Goal: Information Seeking & Learning: Learn about a topic

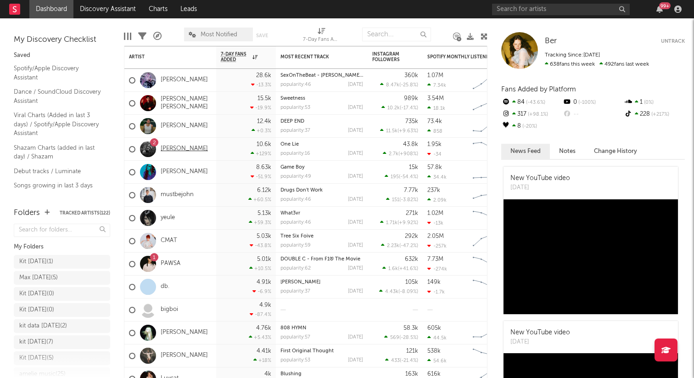
click at [180, 149] on link "[PERSON_NAME]" at bounding box center [184, 149] width 47 height 8
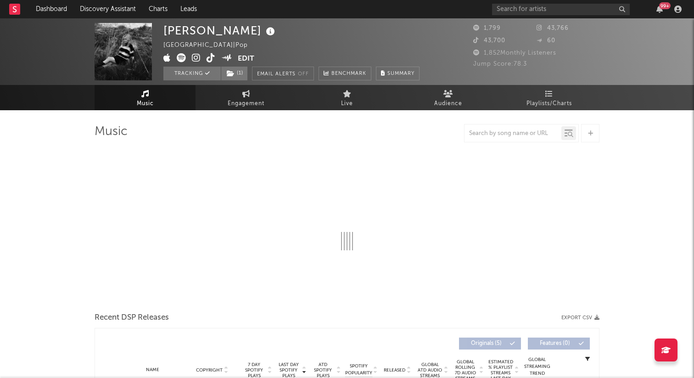
select select "6m"
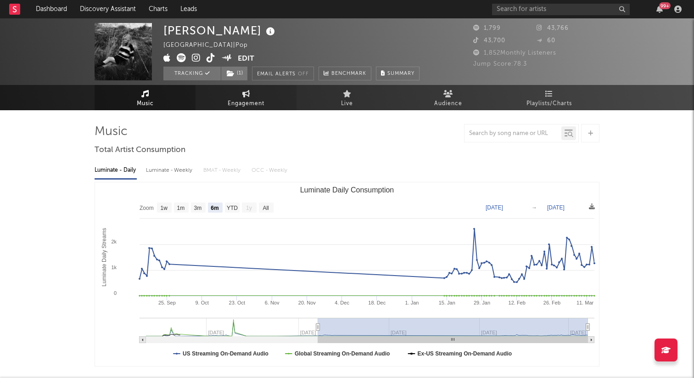
click at [238, 102] on span "Engagement" at bounding box center [246, 103] width 37 height 11
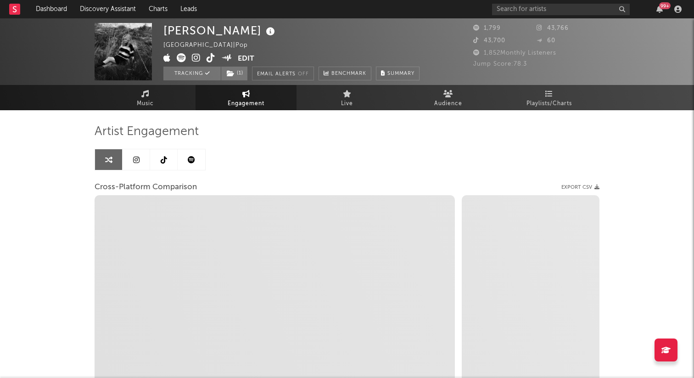
select select "1w"
click at [163, 156] on icon at bounding box center [164, 159] width 6 height 7
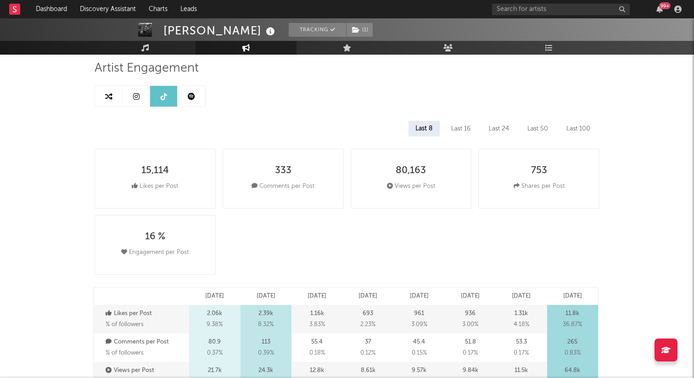
select select "6m"
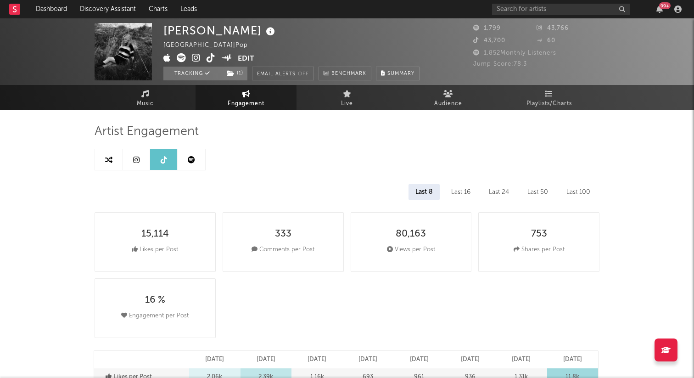
click at [548, 20] on div "[PERSON_NAME] [GEOGRAPHIC_DATA] | Pop Edit Tracking ( 1 ) Email Alerts Off Benc…" at bounding box center [347, 51] width 694 height 67
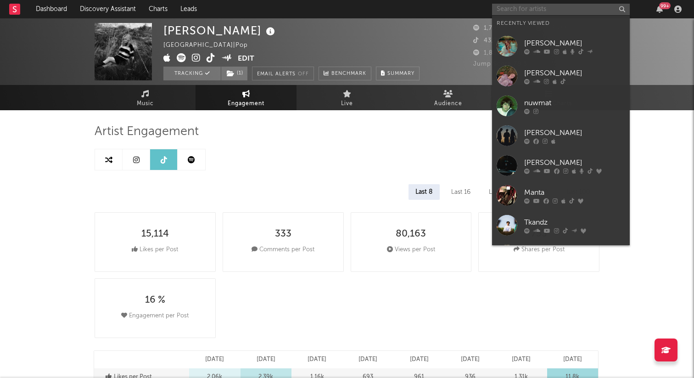
click at [546, 8] on input "text" at bounding box center [561, 9] width 138 height 11
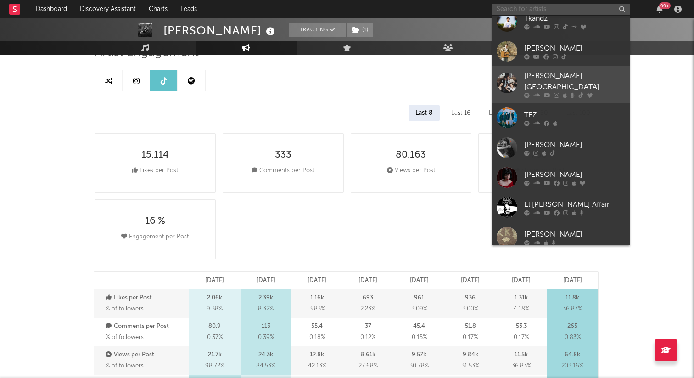
scroll to position [204, 0]
click at [556, 74] on div "[PERSON_NAME][GEOGRAPHIC_DATA]" at bounding box center [574, 81] width 101 height 22
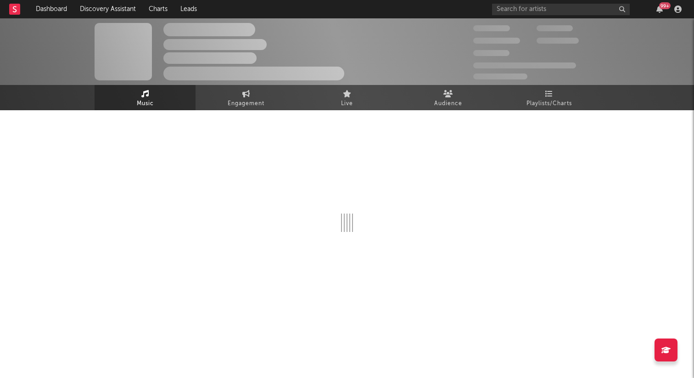
select select "6m"
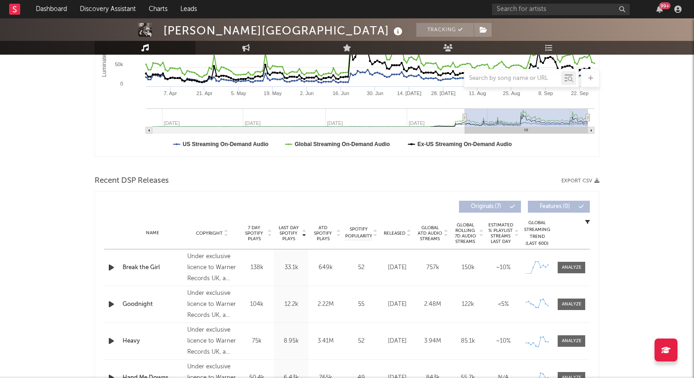
scroll to position [216, 0]
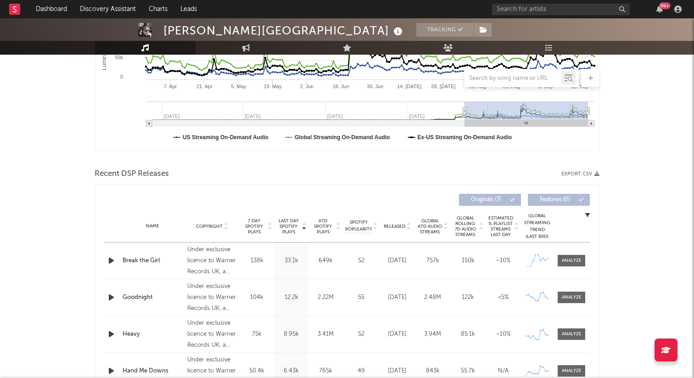
click at [353, 258] on div "52" at bounding box center [361, 260] width 32 height 9
click at [577, 262] on div at bounding box center [572, 260] width 20 height 7
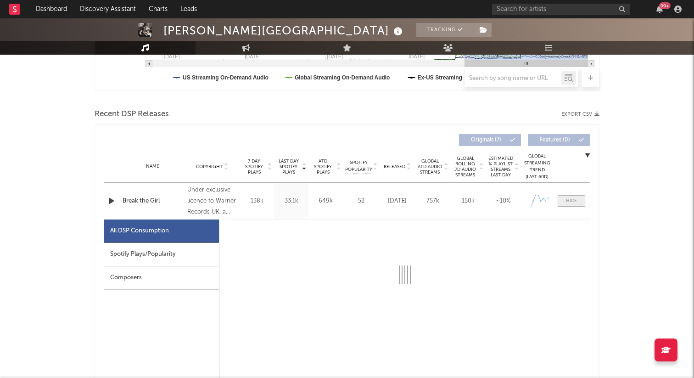
select select "1w"
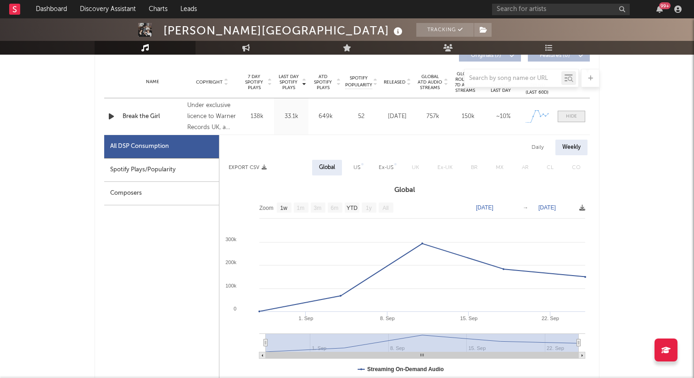
scroll to position [376, 0]
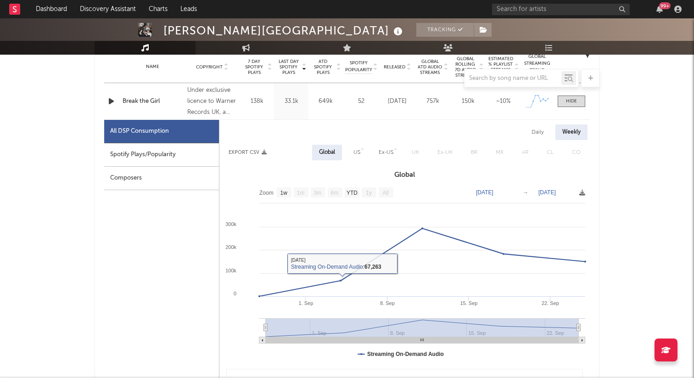
click at [161, 161] on div "Spotify Plays/Popularity" at bounding box center [161, 154] width 115 height 23
select select "1w"
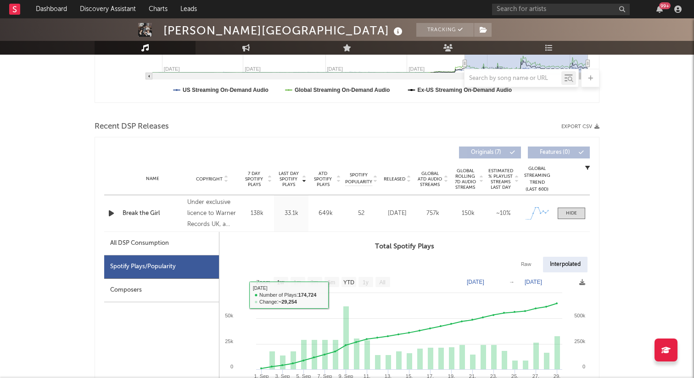
scroll to position [260, 0]
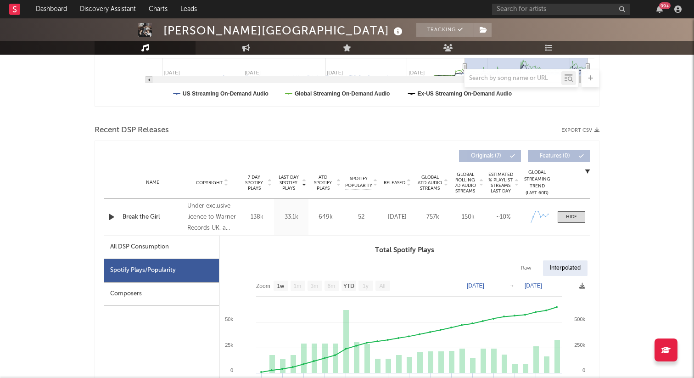
click at [176, 208] on div "Name Break the Girl Copyright Under exclusive licence to Warner Records UK, a d…" at bounding box center [347, 217] width 486 height 36
click at [570, 216] on div at bounding box center [571, 217] width 11 height 7
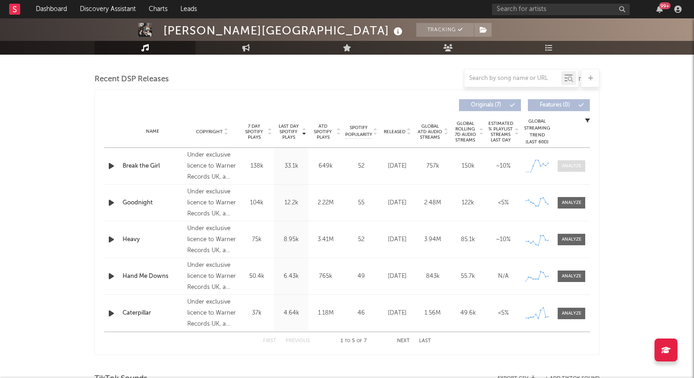
scroll to position [316, 0]
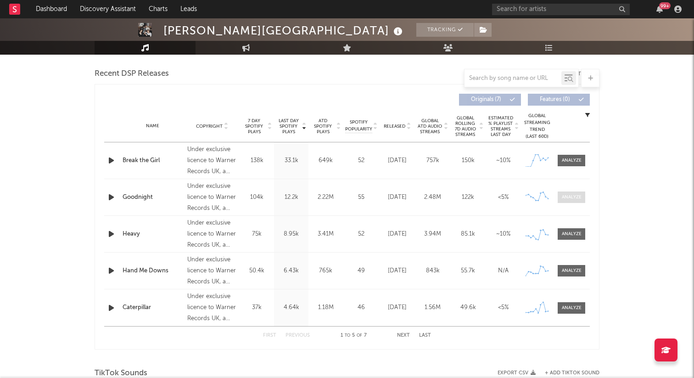
click at [567, 201] on span at bounding box center [572, 197] width 28 height 11
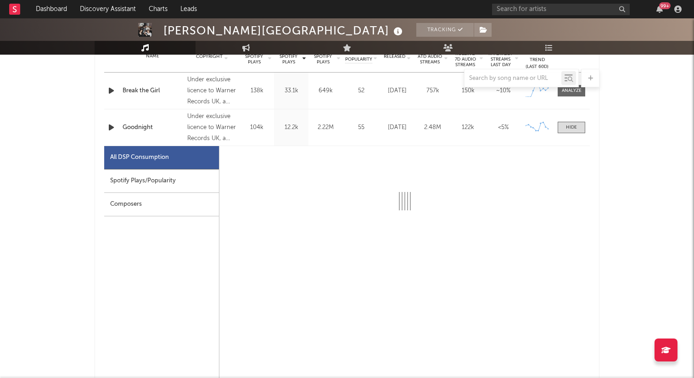
scroll to position [388, 0]
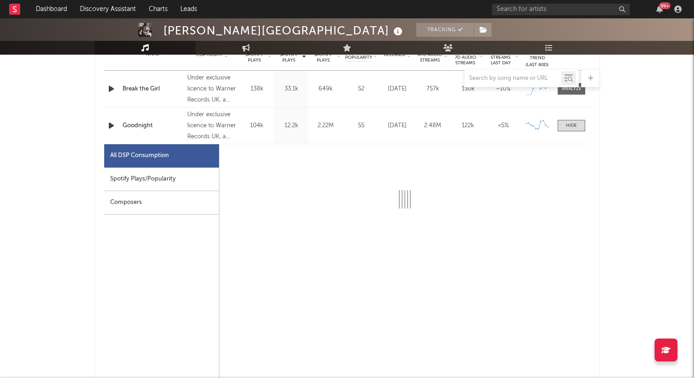
select select "1w"
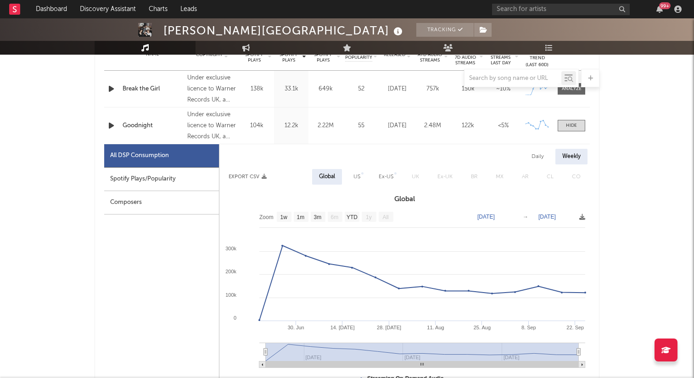
click at [156, 176] on div "Spotify Plays/Popularity" at bounding box center [161, 179] width 115 height 23
select select "1w"
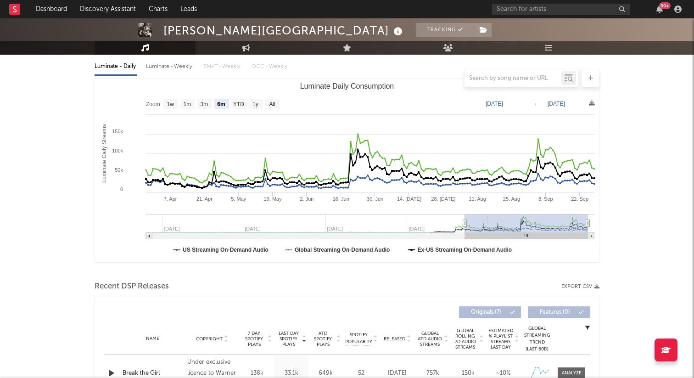
scroll to position [0, 0]
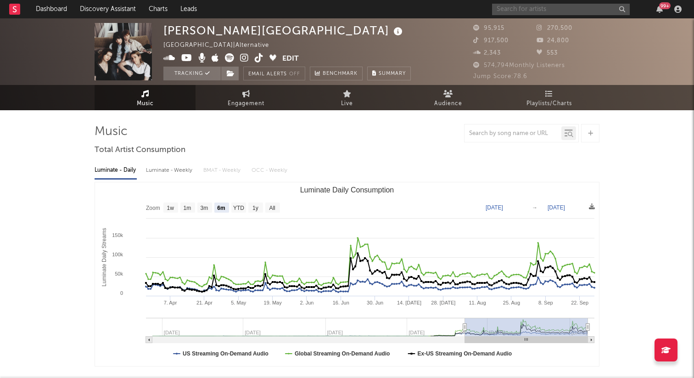
click at [549, 10] on input "text" at bounding box center [561, 9] width 138 height 11
click at [515, 10] on input "kilu" at bounding box center [561, 9] width 138 height 11
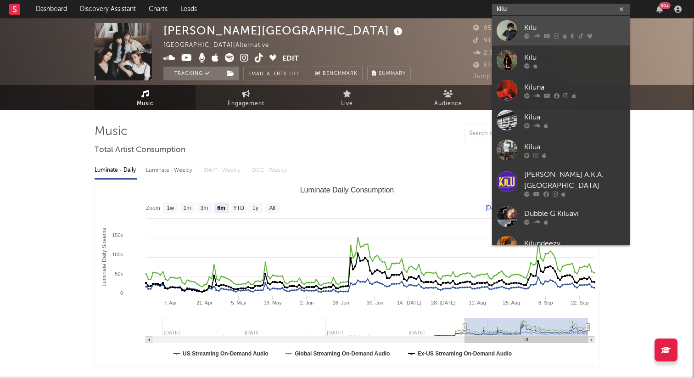
type input "kilu"
click at [522, 27] on link "Kilu" at bounding box center [561, 31] width 138 height 30
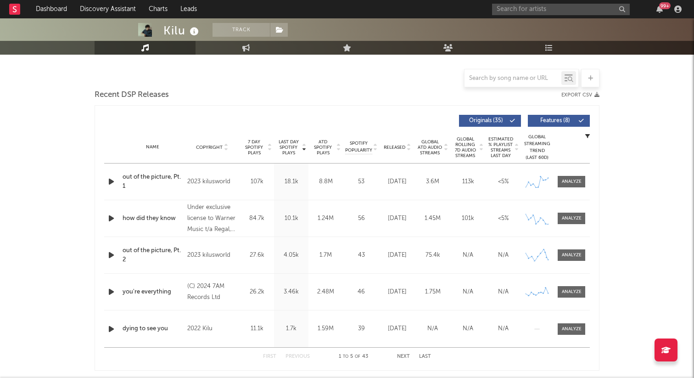
select select "6m"
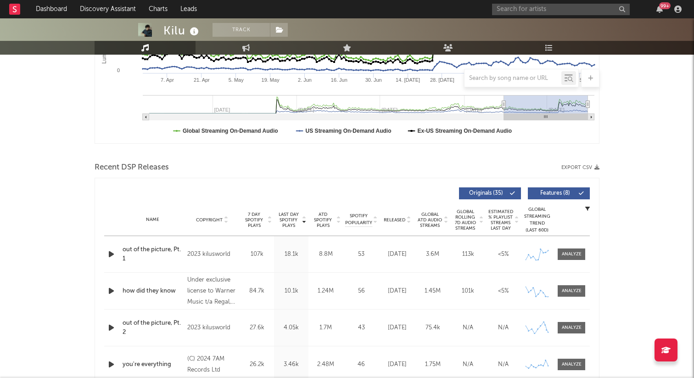
scroll to position [317, 0]
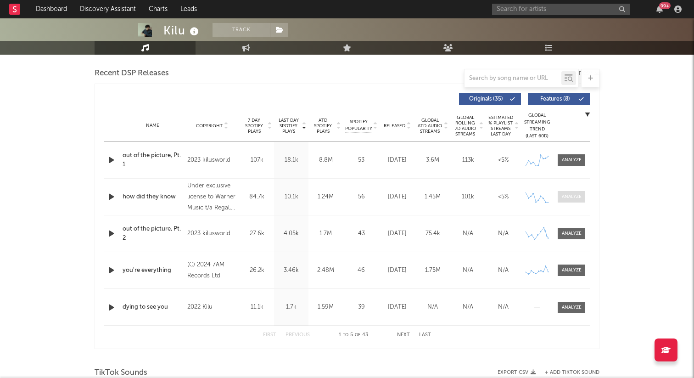
click at [563, 197] on div at bounding box center [572, 196] width 20 height 7
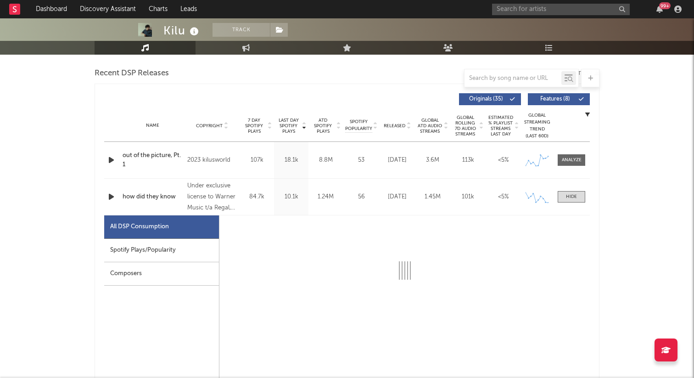
select select "1w"
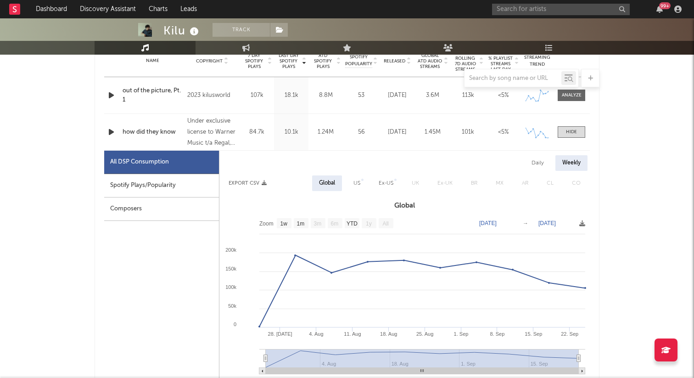
scroll to position [384, 0]
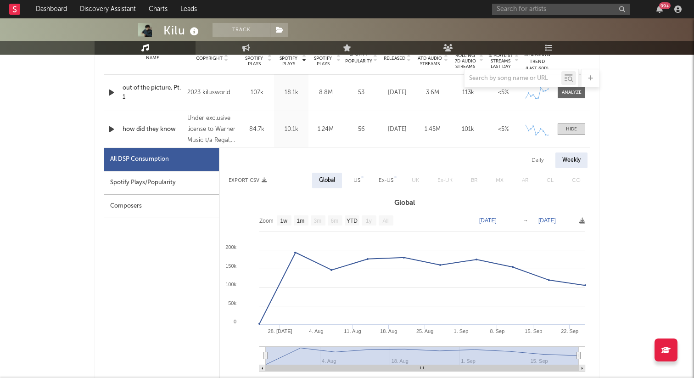
click at [166, 178] on div "Spotify Plays/Popularity" at bounding box center [161, 182] width 115 height 23
select select "1w"
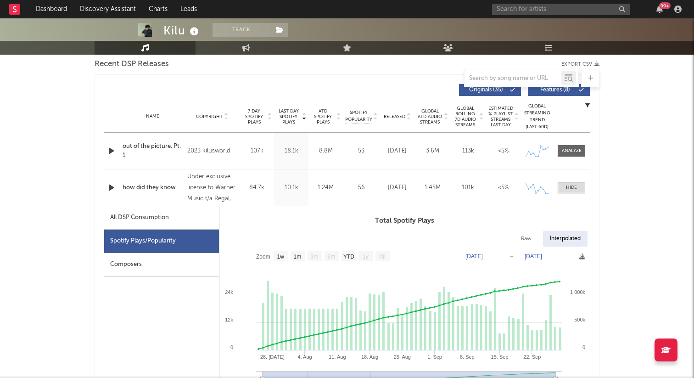
scroll to position [0, 0]
